Goal: Information Seeking & Learning: Find specific fact

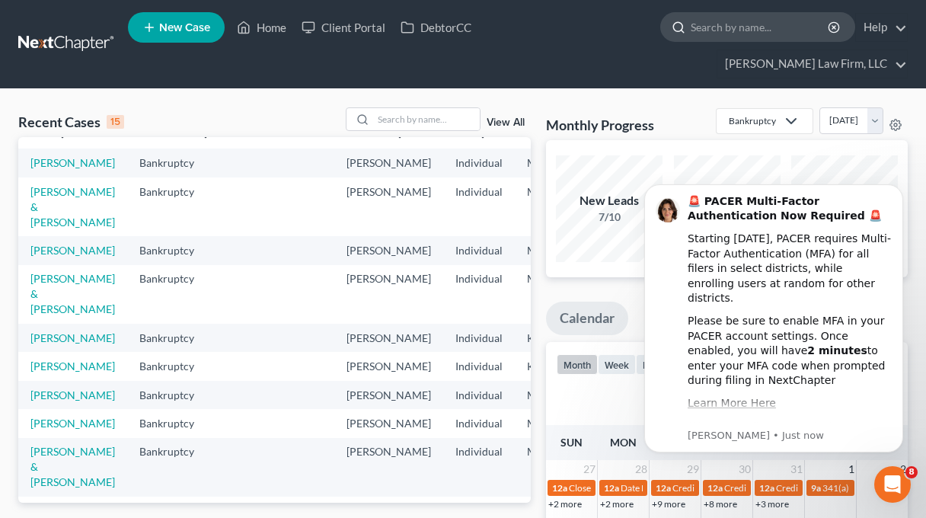
click at [691, 30] on input "search" at bounding box center [760, 27] width 139 height 28
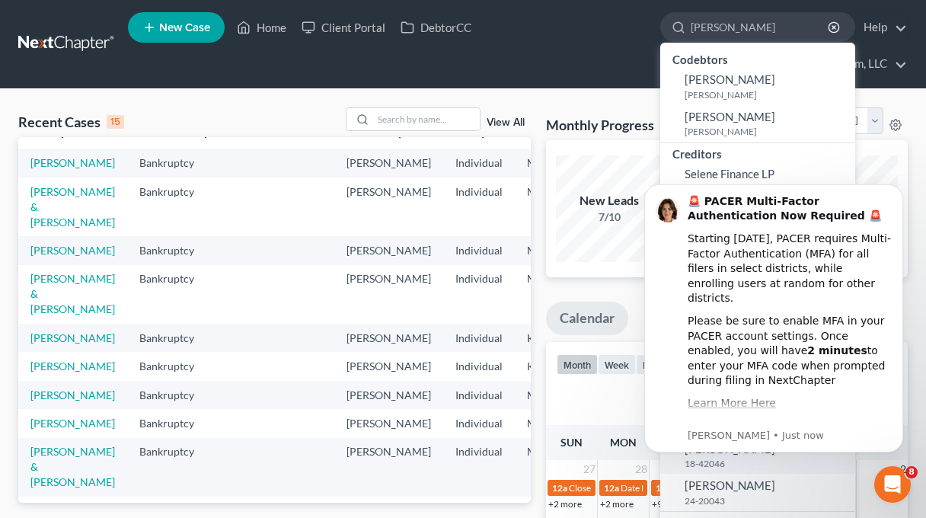
type input "FISHER"
click at [685, 452] on span "[PERSON_NAME]" at bounding box center [730, 449] width 91 height 14
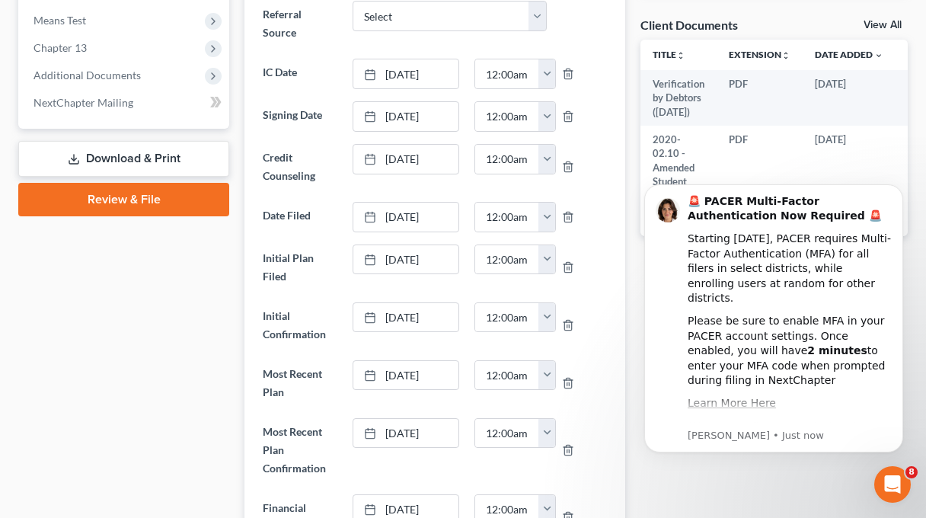
scroll to position [609, 0]
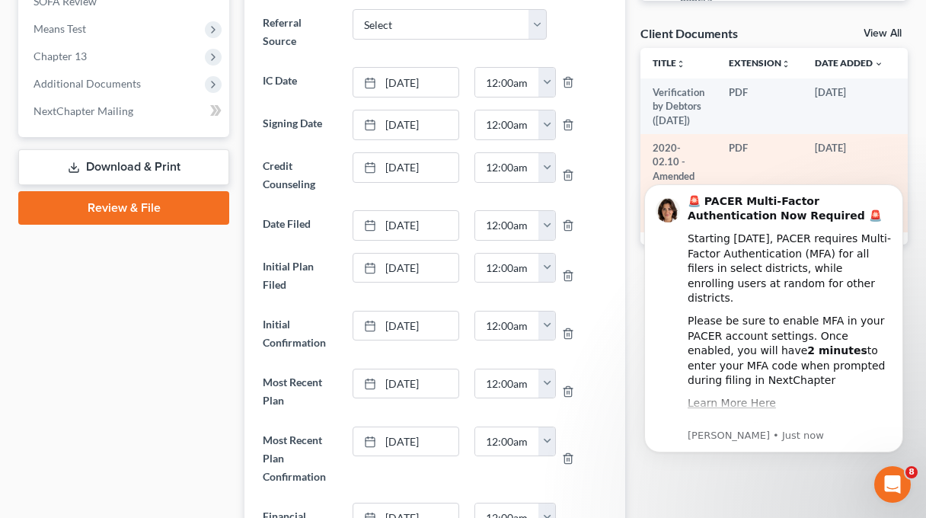
click at [702, 134] on td "2020-02.10 - Amended Student Loan Claim.pdf" at bounding box center [678, 183] width 76 height 98
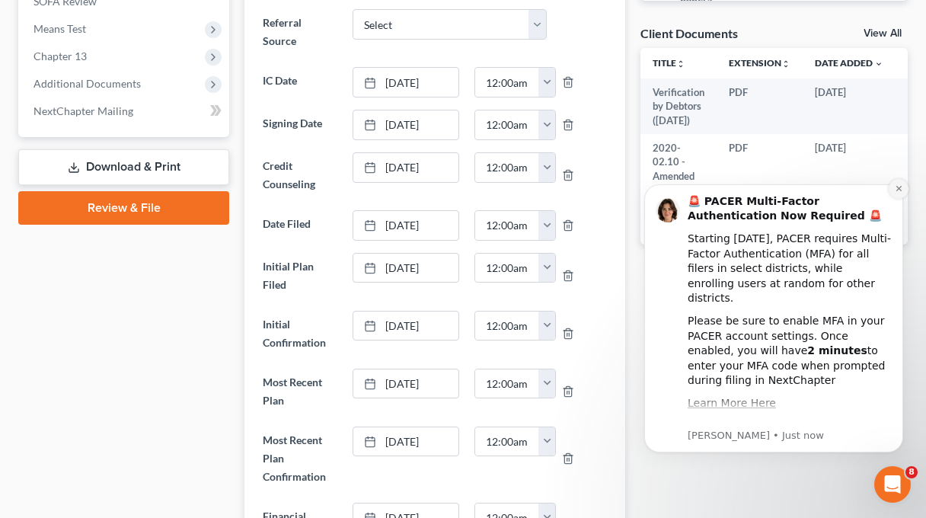
click at [898, 183] on button "Dismiss notification" at bounding box center [899, 189] width 20 height 20
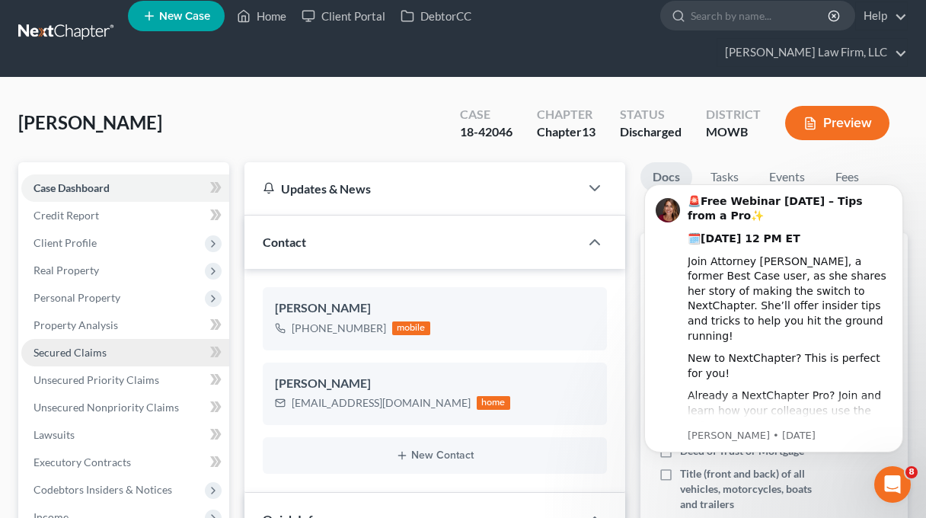
scroll to position [0, 0]
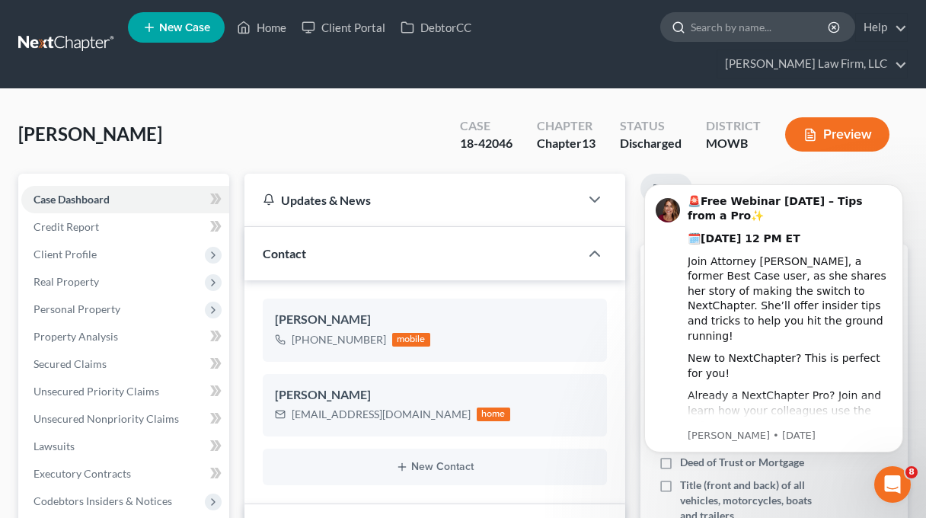
click at [691, 32] on input "search" at bounding box center [760, 27] width 139 height 28
click at [691, 30] on input "search" at bounding box center [760, 27] width 139 height 28
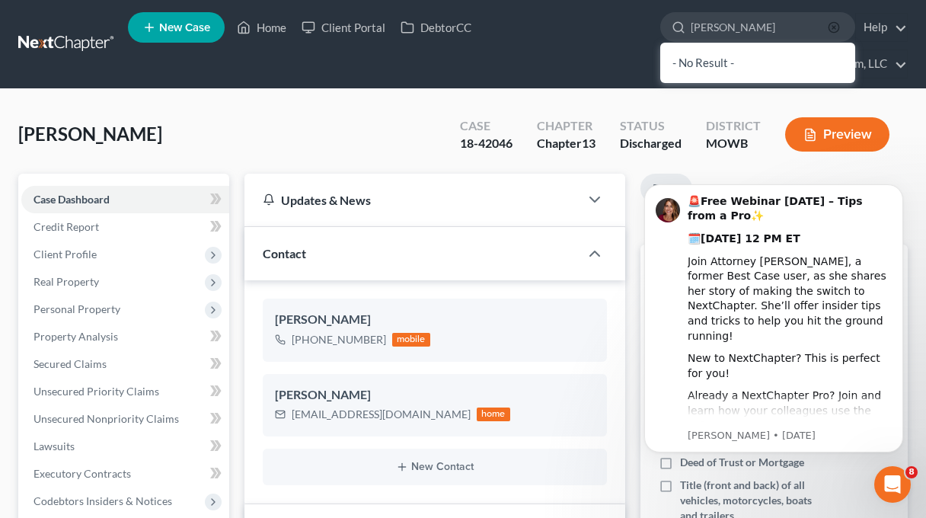
type input "[PERSON_NAME]"
click at [828, 28] on icon "button" at bounding box center [834, 27] width 12 height 12
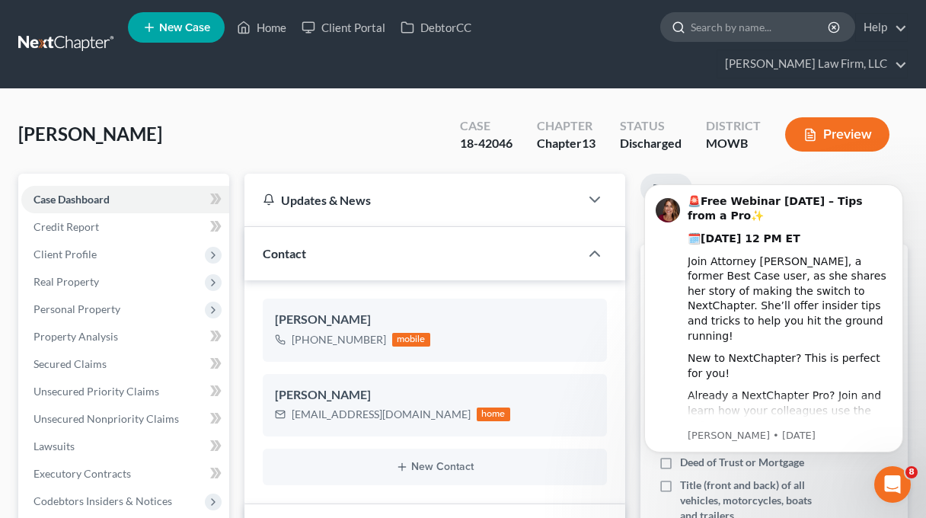
click at [691, 23] on input "search" at bounding box center [760, 27] width 139 height 28
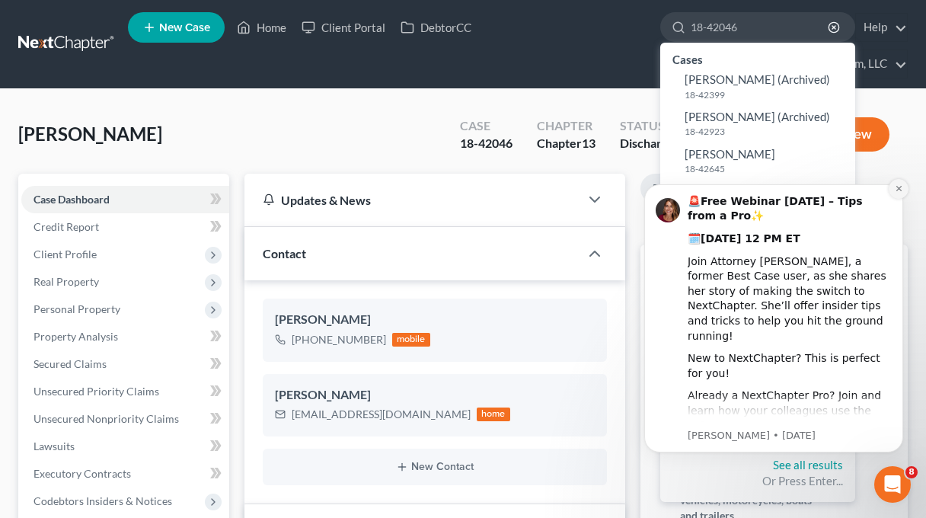
type input "18-42046"
click at [892, 187] on button "Dismiss notification" at bounding box center [899, 189] width 20 height 20
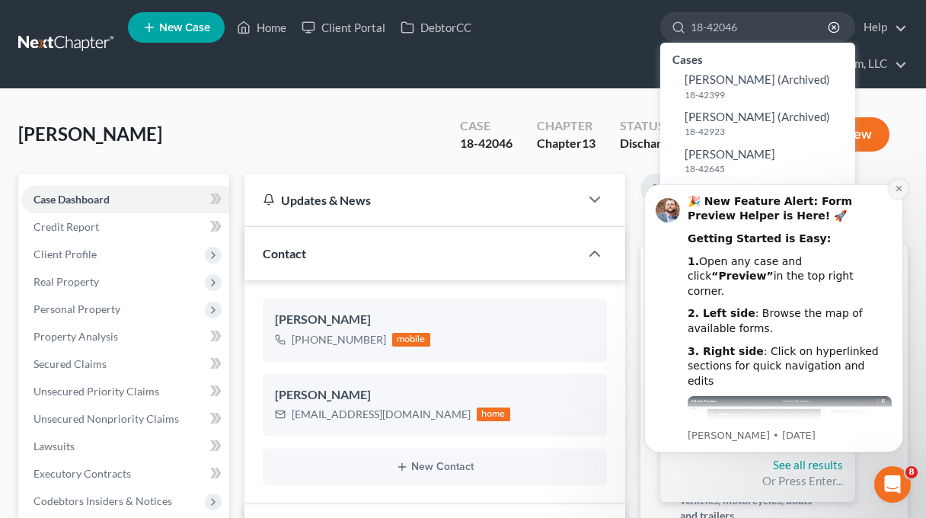
click at [895, 185] on icon "Dismiss notification" at bounding box center [899, 188] width 8 height 8
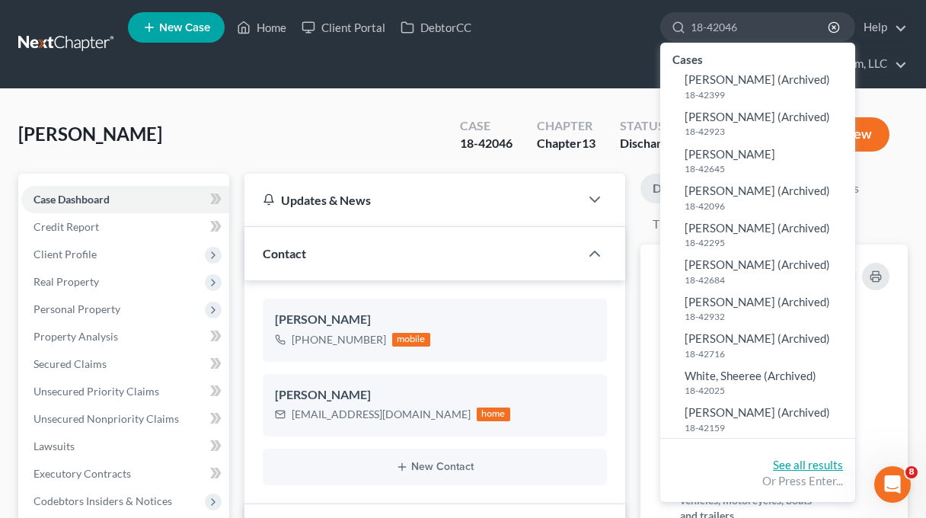
click at [773, 463] on link "See all results" at bounding box center [808, 465] width 70 height 14
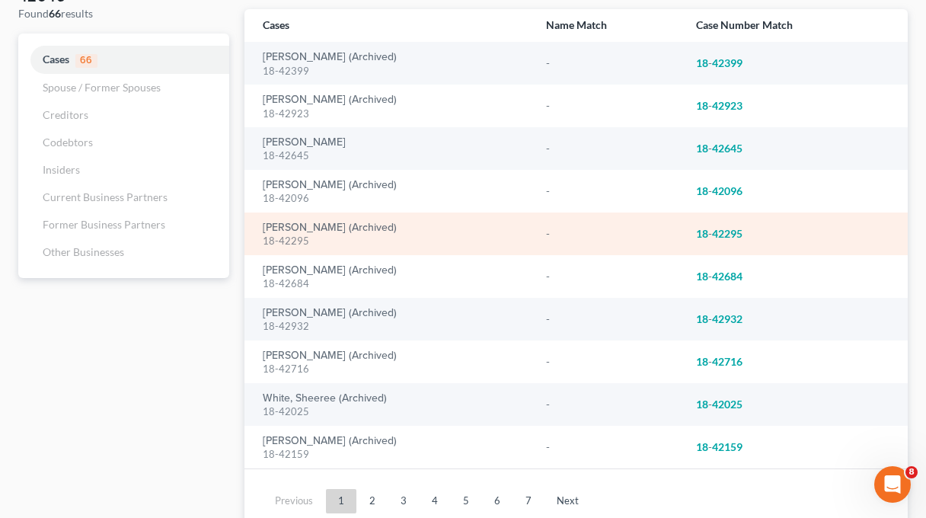
scroll to position [152, 0]
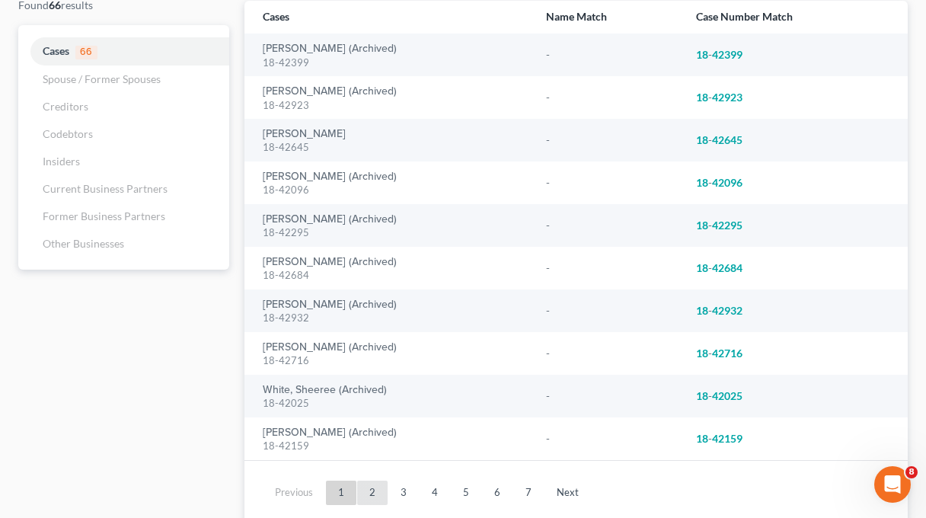
click at [378, 481] on link "2" at bounding box center [372, 493] width 30 height 24
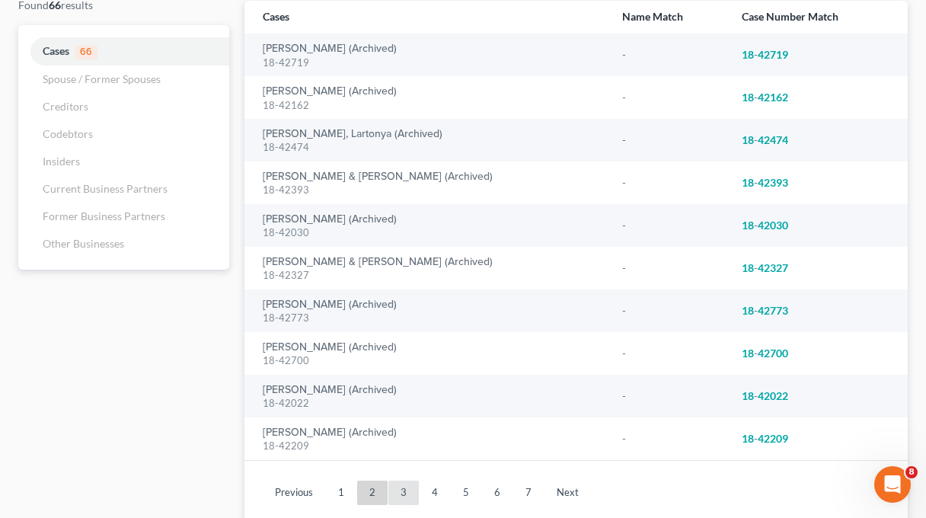
click at [398, 481] on link "3" at bounding box center [403, 493] width 30 height 24
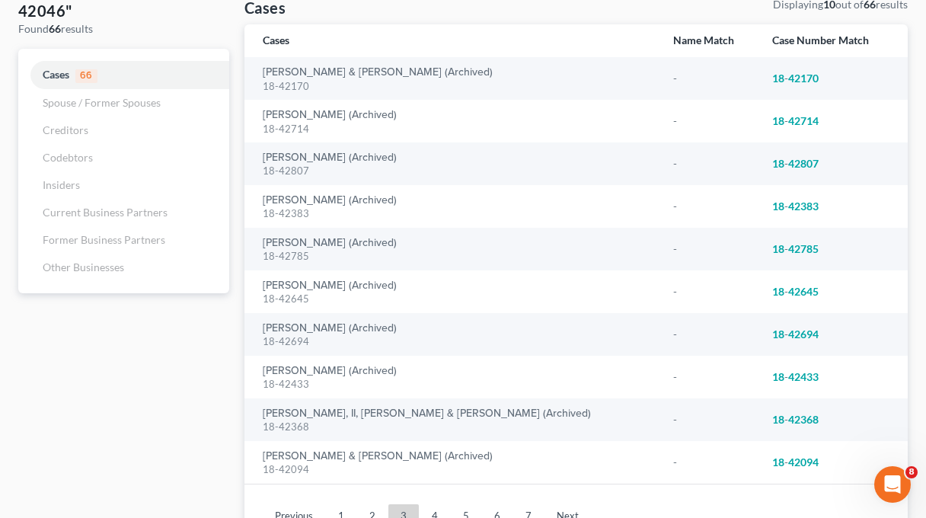
scroll to position [133, 0]
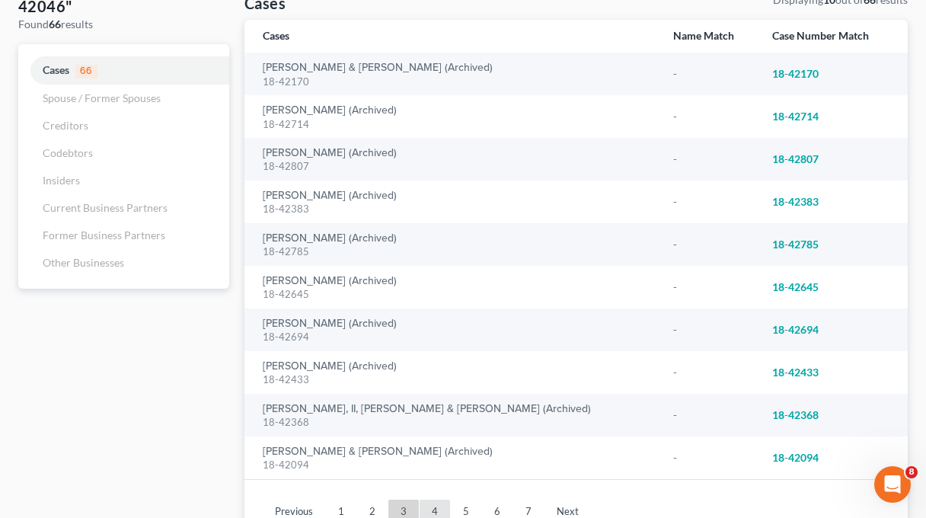
click at [436, 500] on link "4" at bounding box center [435, 512] width 30 height 24
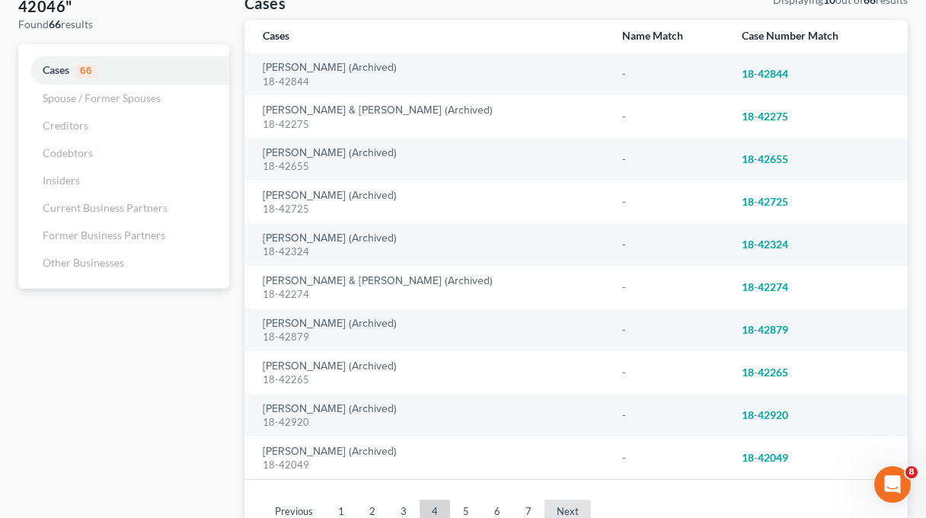
click at [577, 500] on link "Next" at bounding box center [567, 512] width 46 height 24
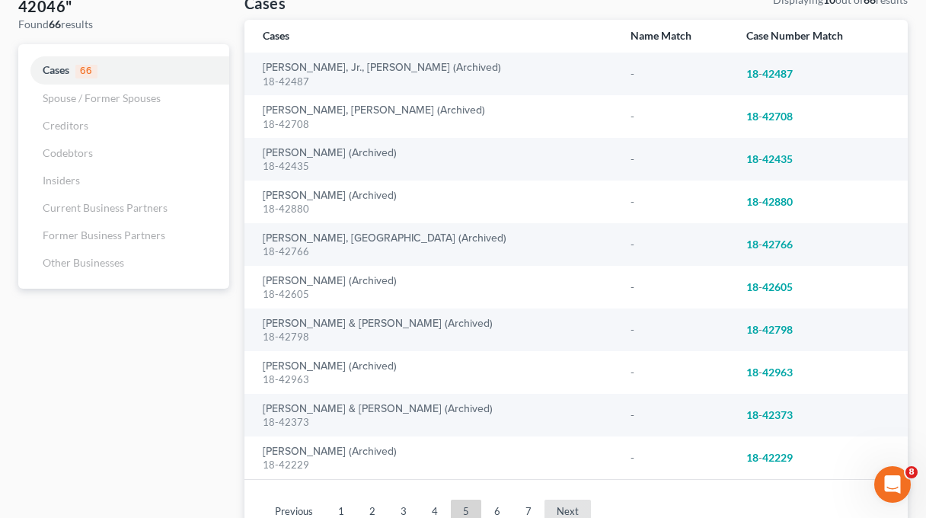
click at [577, 500] on link "Next" at bounding box center [567, 512] width 46 height 24
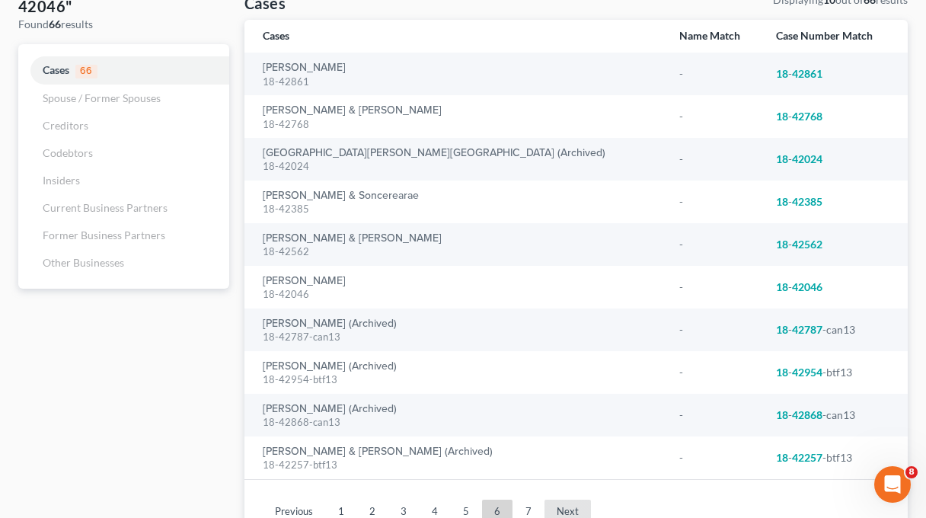
click at [577, 500] on link "Next" at bounding box center [567, 512] width 46 height 24
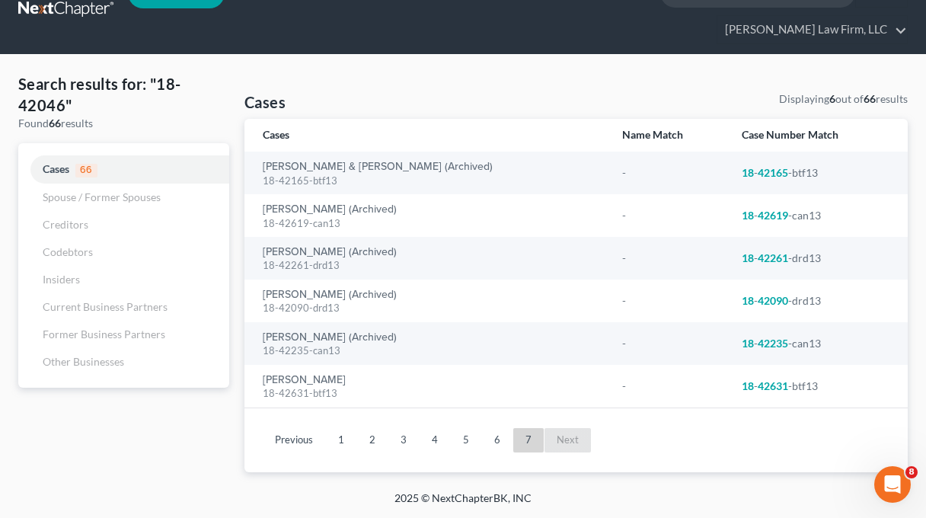
scroll to position [7, 0]
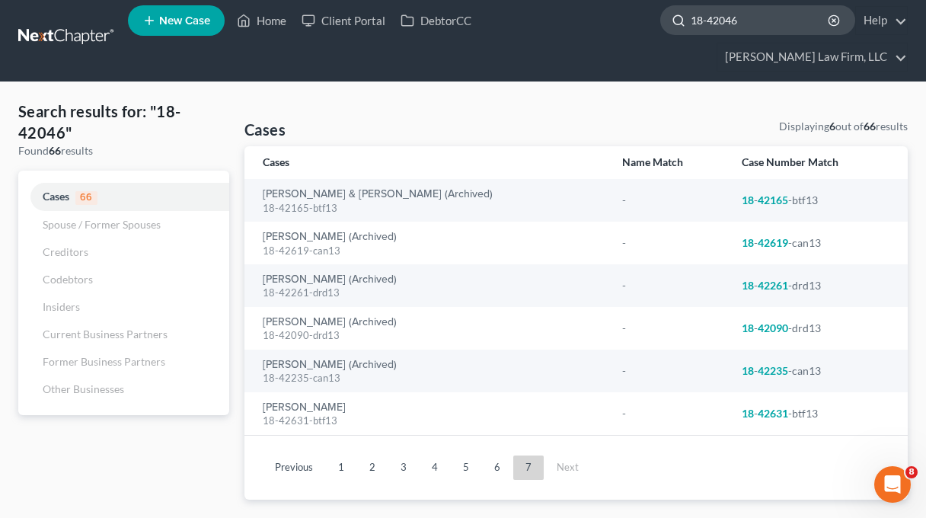
click at [691, 32] on input "18-42046" at bounding box center [760, 20] width 139 height 28
click at [691, 30] on input "18-42046" at bounding box center [760, 20] width 139 height 28
click at [691, 29] on input "18-42046" at bounding box center [760, 20] width 139 height 28
click at [691, 27] on input "18-42046" at bounding box center [760, 20] width 139 height 28
drag, startPoint x: 635, startPoint y: 27, endPoint x: 545, endPoint y: 27, distance: 89.9
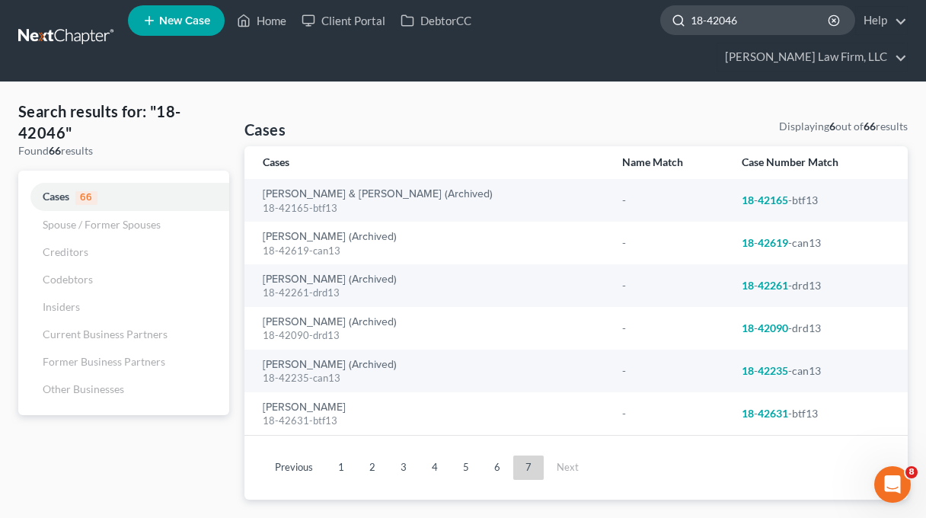
click at [660, 27] on div "18-42046" at bounding box center [757, 20] width 195 height 30
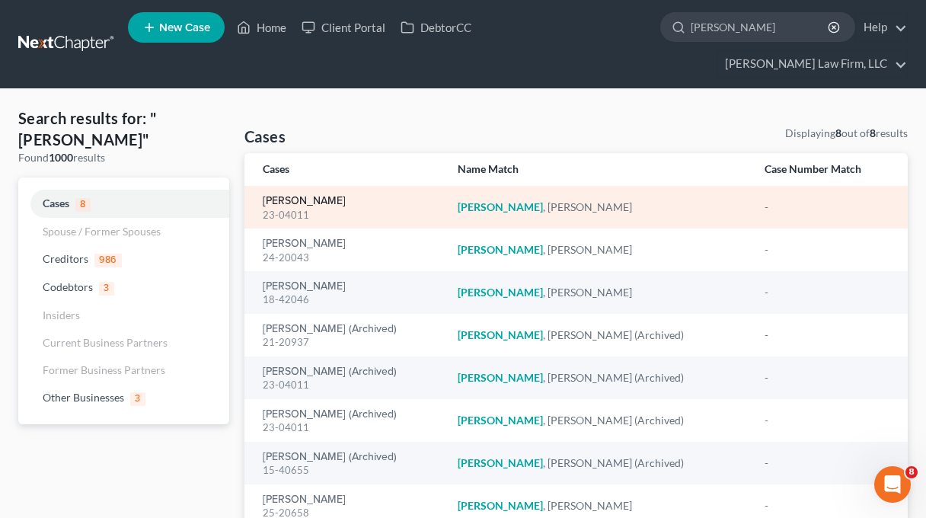
type input "Fisher"
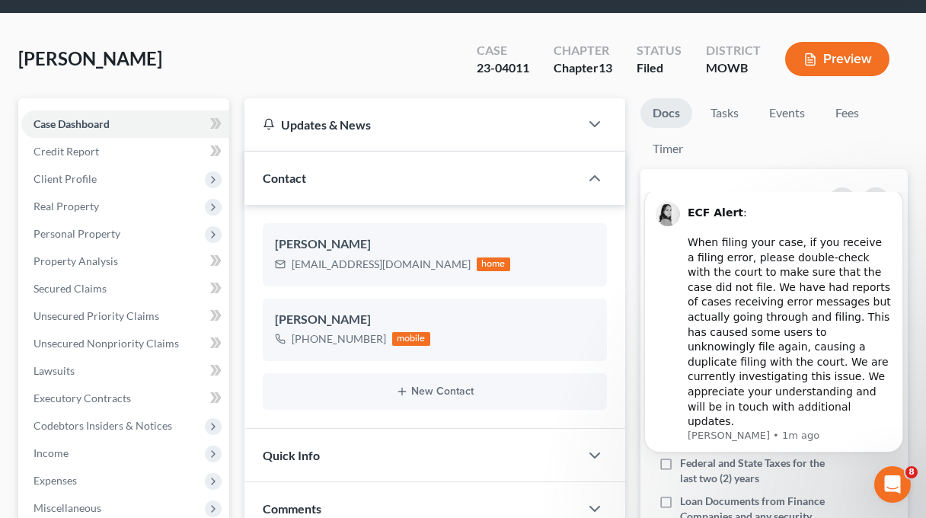
scroll to position [171, 0]
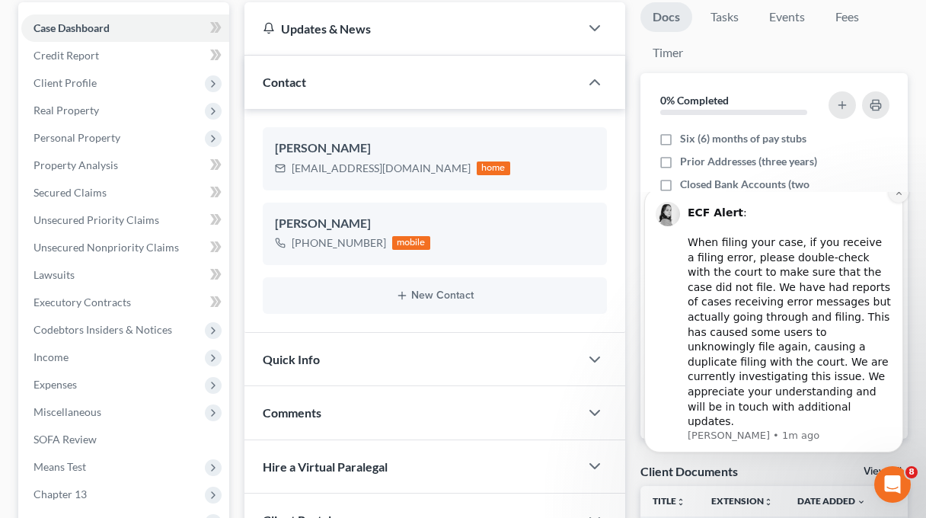
click at [902, 196] on icon "Dismiss notification" at bounding box center [899, 192] width 8 height 8
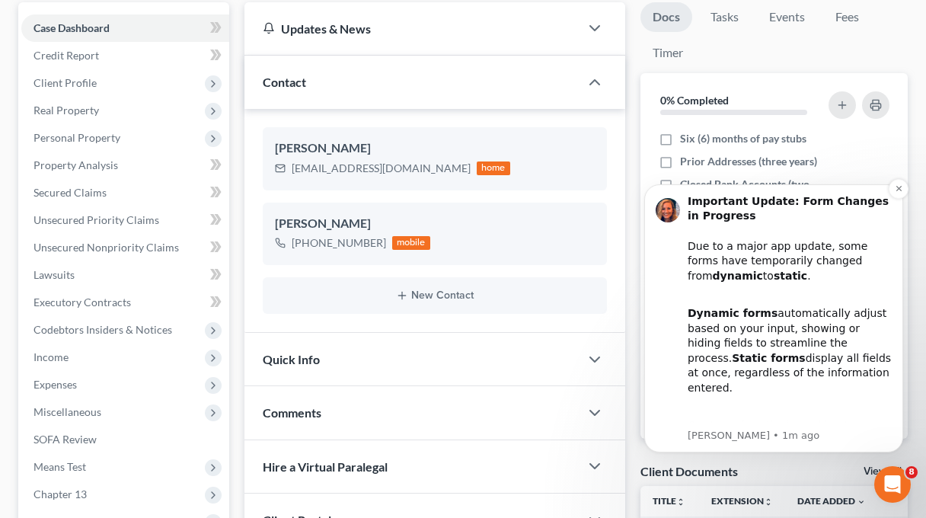
scroll to position [152, 0]
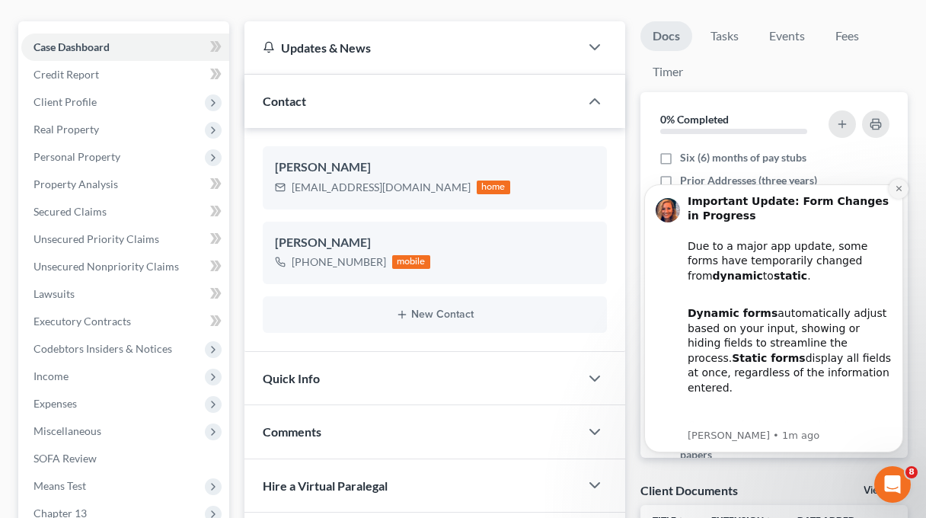
click at [897, 191] on icon "Dismiss notification" at bounding box center [899, 188] width 8 height 8
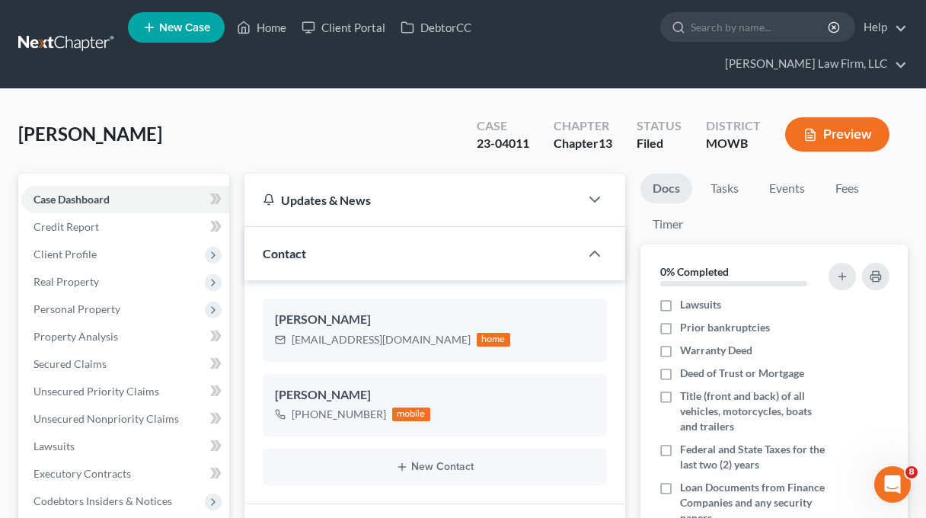
scroll to position [62, 0]
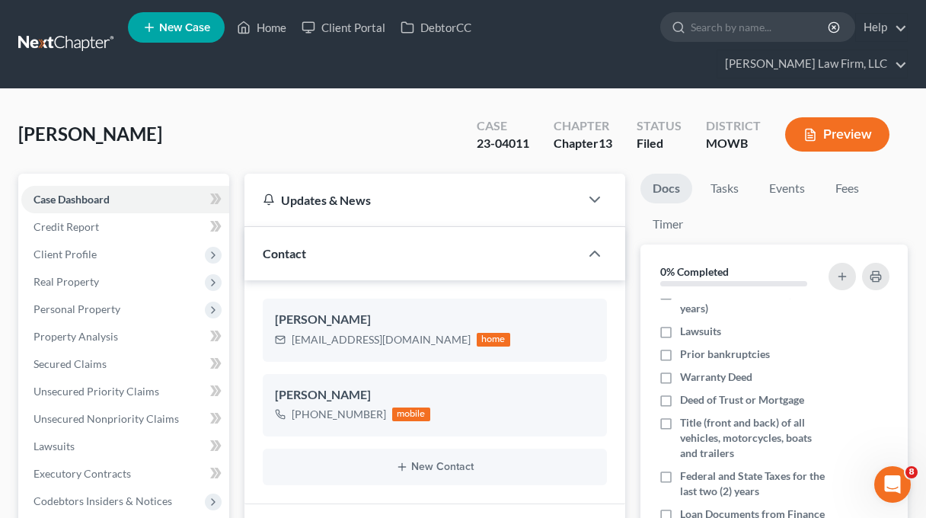
click at [691, 34] on input "search" at bounding box center [760, 27] width 139 height 28
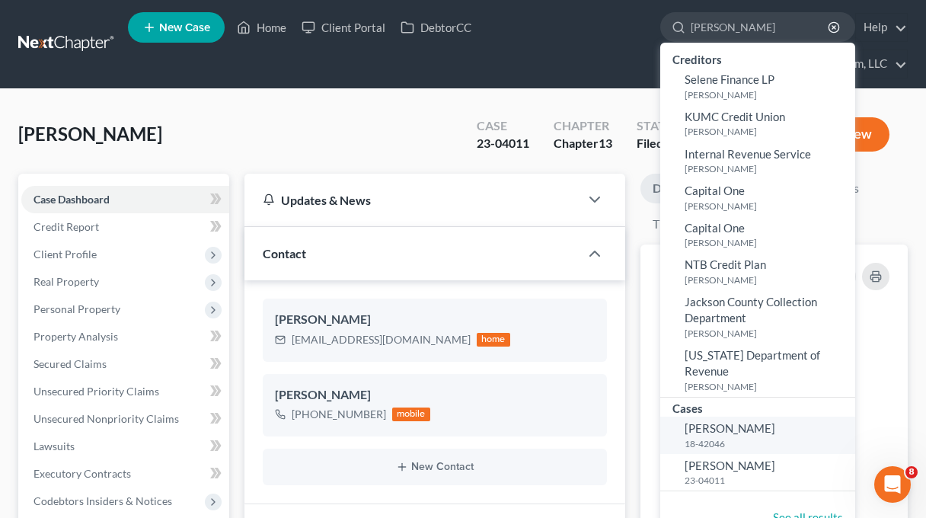
type input "[PERSON_NAME]"
click at [685, 437] on small "18-42046" at bounding box center [768, 443] width 167 height 13
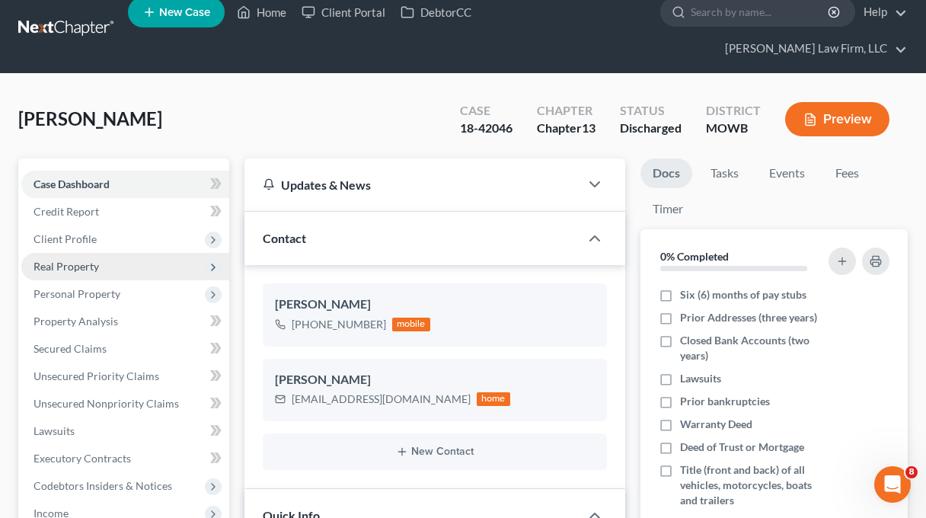
scroll to position [19, 0]
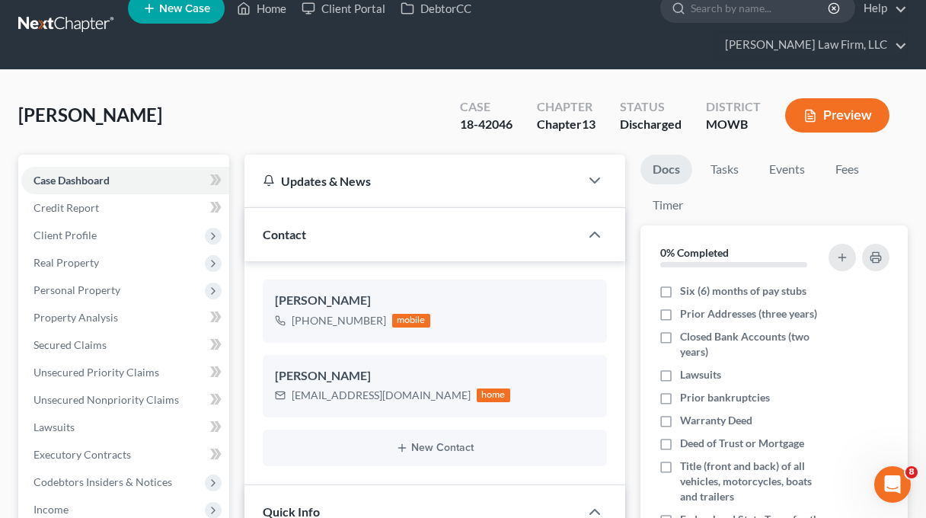
click at [475, 221] on div "Contact" at bounding box center [411, 234] width 335 height 53
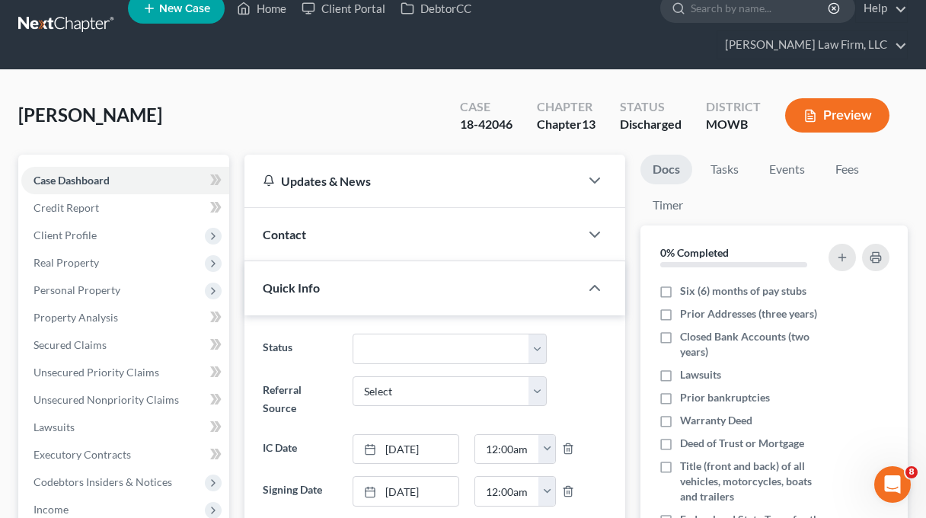
click at [475, 213] on div "Contact" at bounding box center [411, 234] width 335 height 53
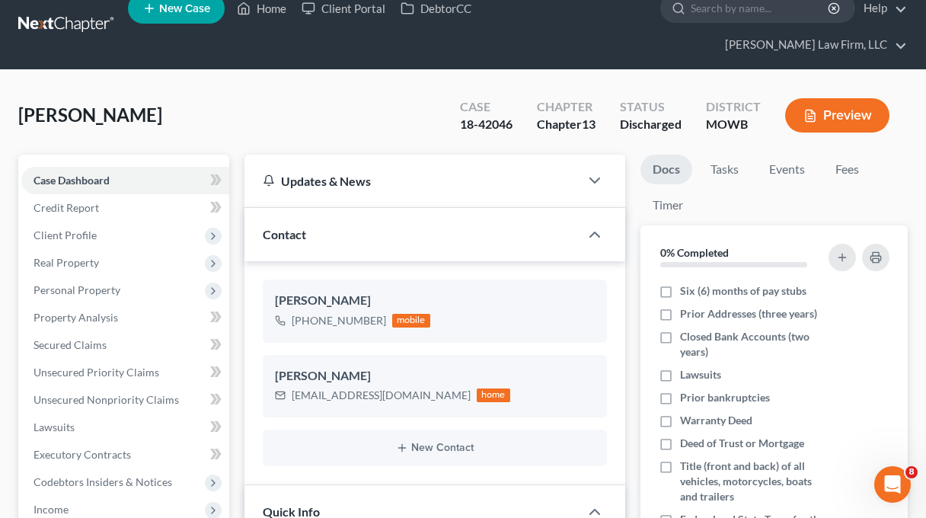
click at [375, 485] on div "Quick Info" at bounding box center [411, 511] width 335 height 53
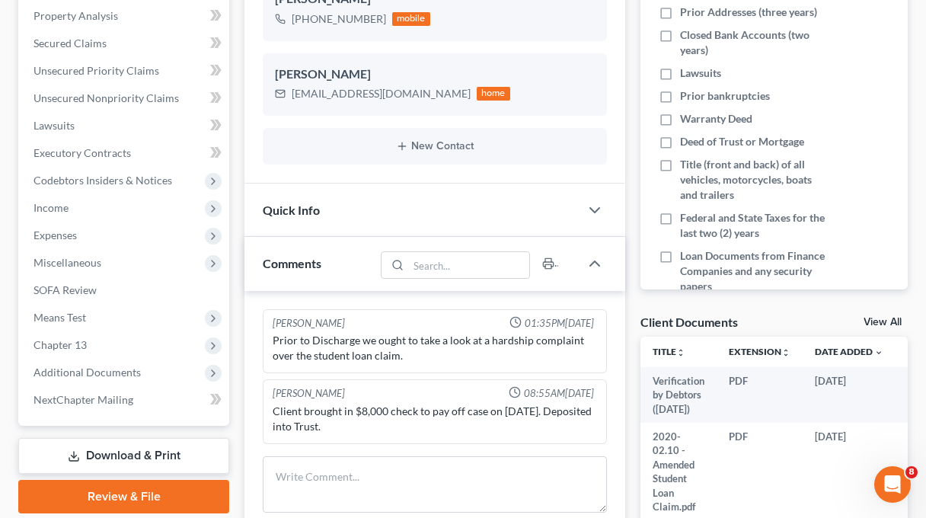
scroll to position [324, 0]
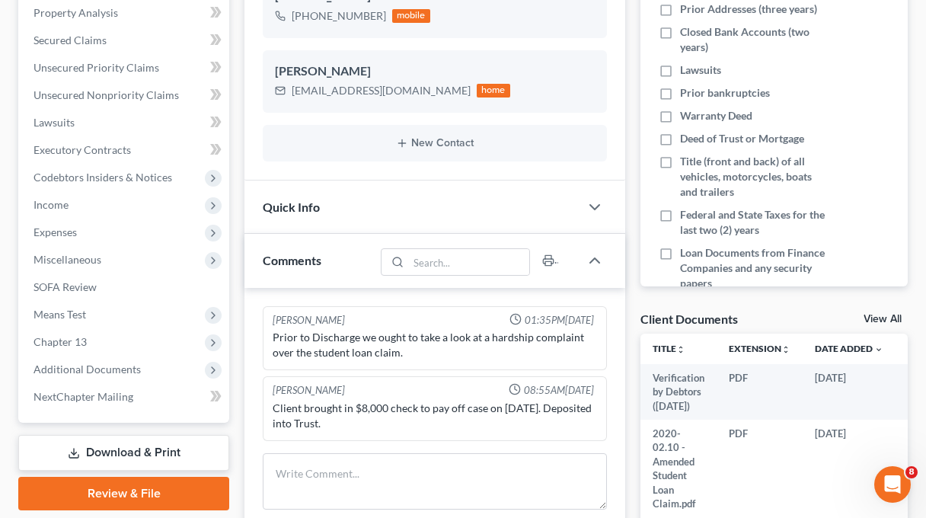
click at [407, 180] on div "Quick Info" at bounding box center [411, 206] width 335 height 53
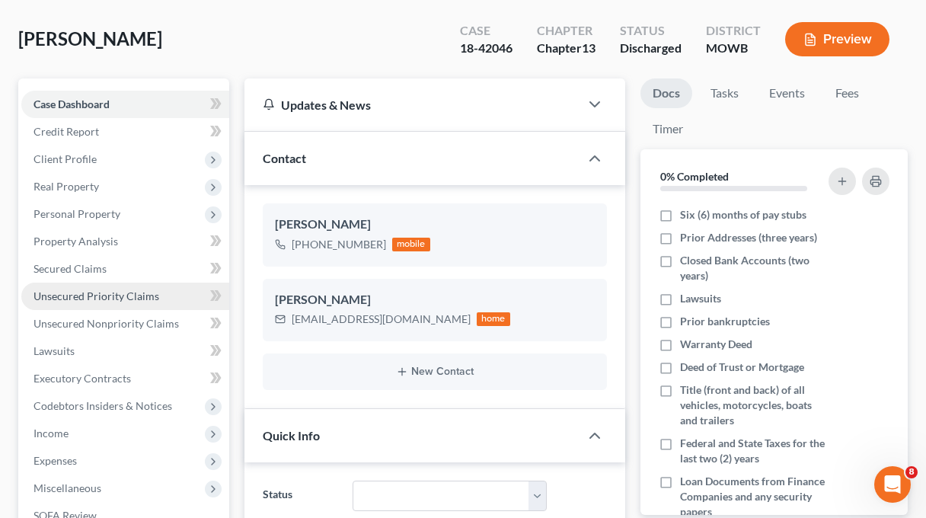
scroll to position [76, 0]
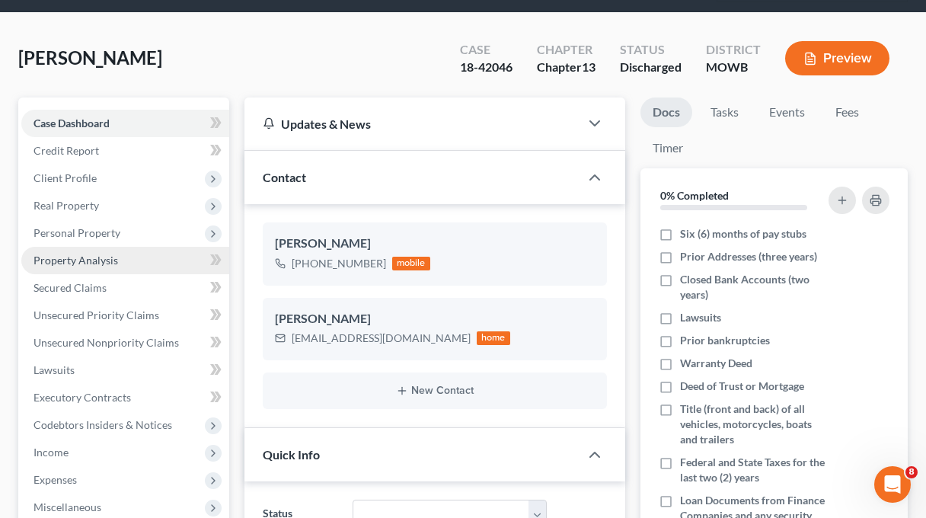
click at [105, 247] on link "Property Analysis" at bounding box center [125, 260] width 208 height 27
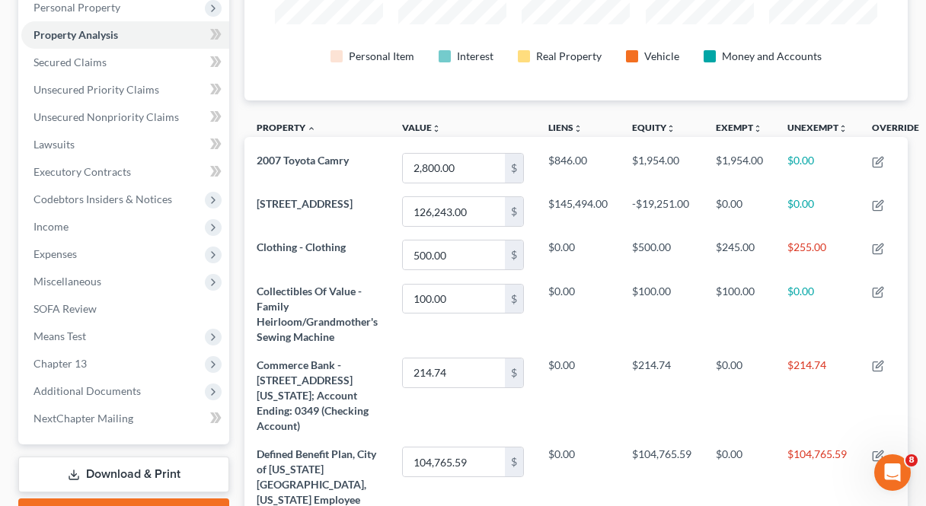
scroll to position [305, 0]
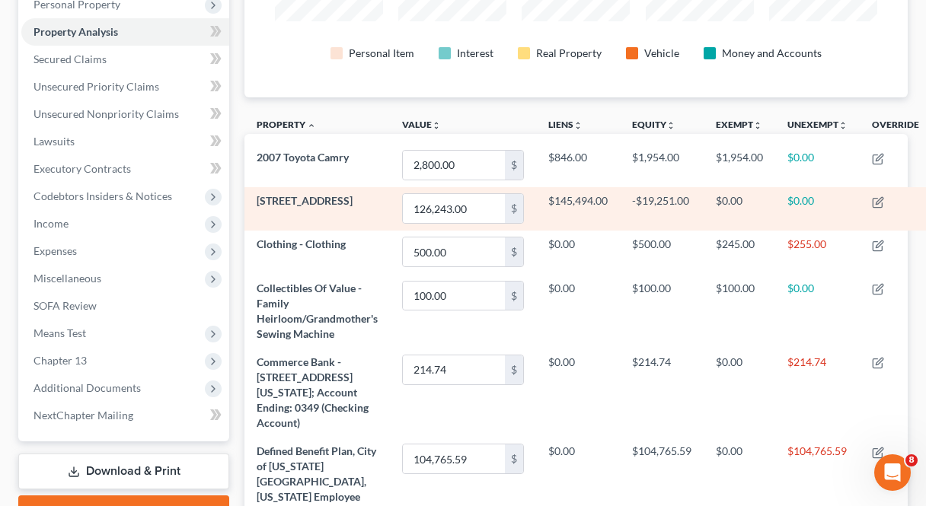
drag, startPoint x: 364, startPoint y: 171, endPoint x: 257, endPoint y: 174, distance: 107.4
click at [257, 187] on td "[STREET_ADDRESS]" at bounding box center [316, 208] width 145 height 43
copy span "[STREET_ADDRESS]"
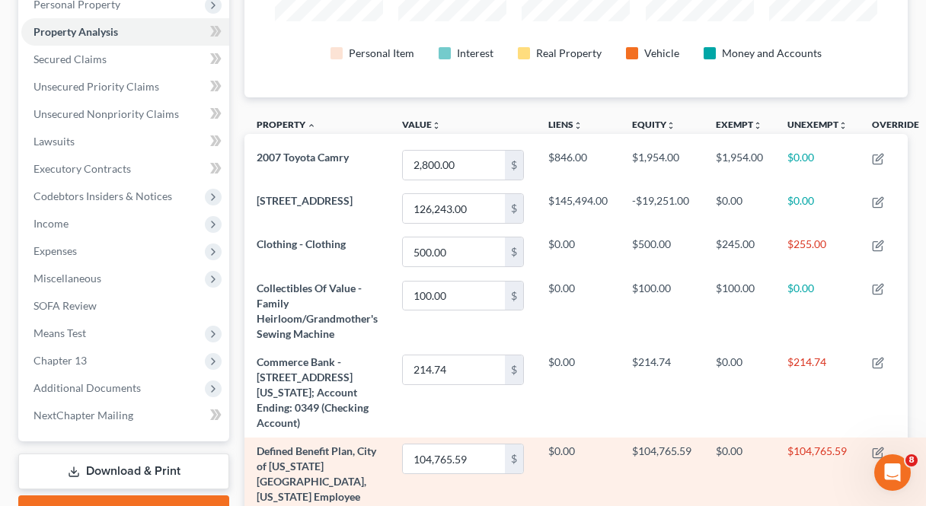
click at [767, 474] on td "$0.00" at bounding box center [740, 482] width 72 height 89
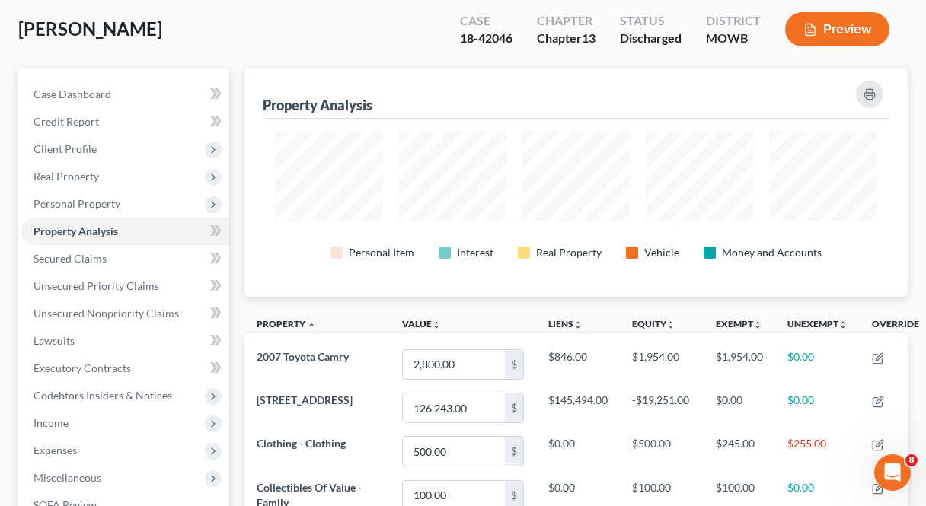
scroll to position [43, 0]
